Goal: Task Accomplishment & Management: Manage account settings

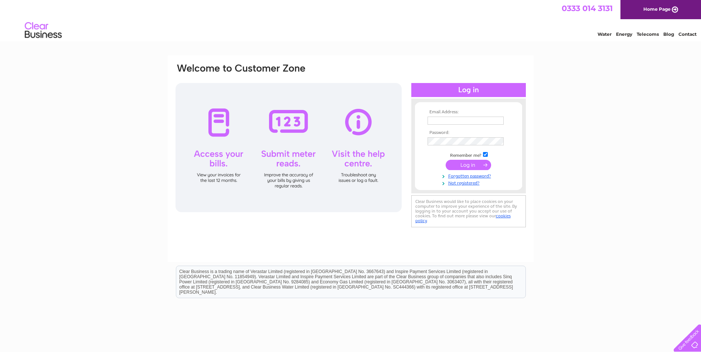
click at [464, 120] on input "text" at bounding box center [465, 121] width 76 height 8
paste input "stacey.middleton@kier.co.uk"
type input "stacey.middleton@kier.co.uk"
click at [467, 167] on input "submit" at bounding box center [467, 165] width 45 height 10
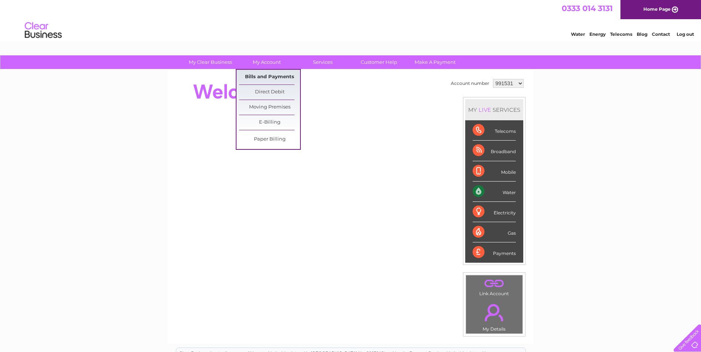
click at [273, 79] on link "Bills and Payments" at bounding box center [269, 77] width 61 height 15
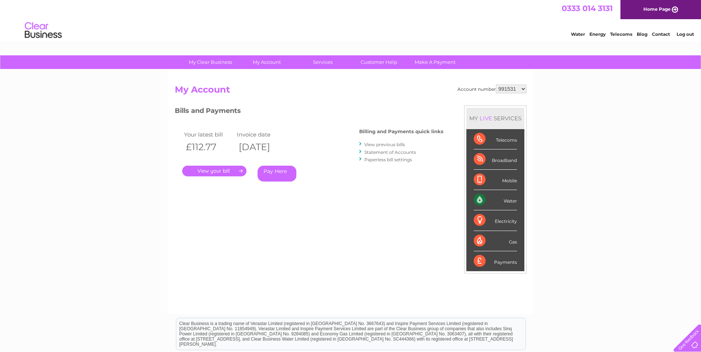
click at [225, 170] on link "." at bounding box center [214, 171] width 64 height 11
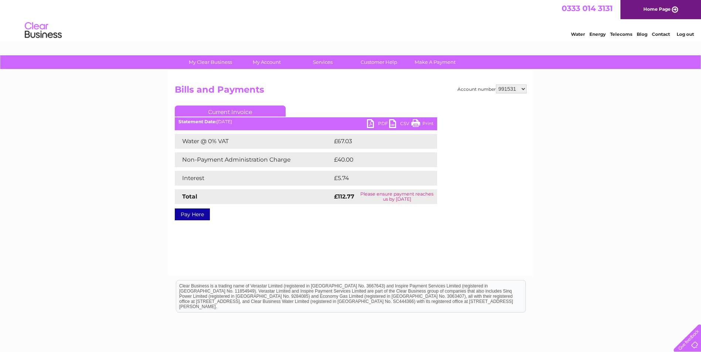
click at [376, 124] on link "PDF" at bounding box center [378, 124] width 22 height 11
click at [525, 90] on select "991531 1078196" at bounding box center [511, 89] width 31 height 9
select select "1078196"
click at [496, 85] on select "991531 1078196" at bounding box center [511, 89] width 31 height 9
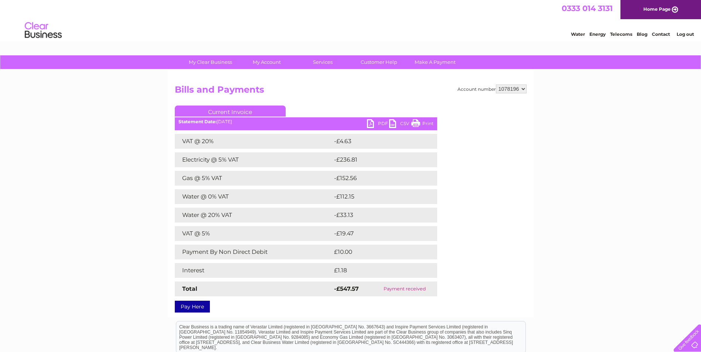
click at [518, 88] on select "991531 1078196" at bounding box center [511, 89] width 31 height 9
select select "991531"
click at [496, 85] on select "991531 1078196" at bounding box center [511, 89] width 31 height 9
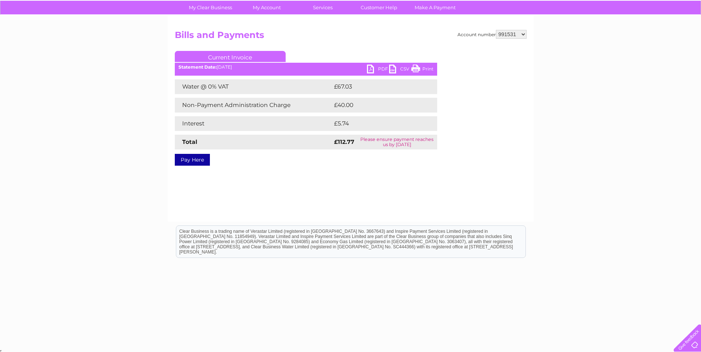
scroll to position [56, 0]
